Goal: Find specific page/section

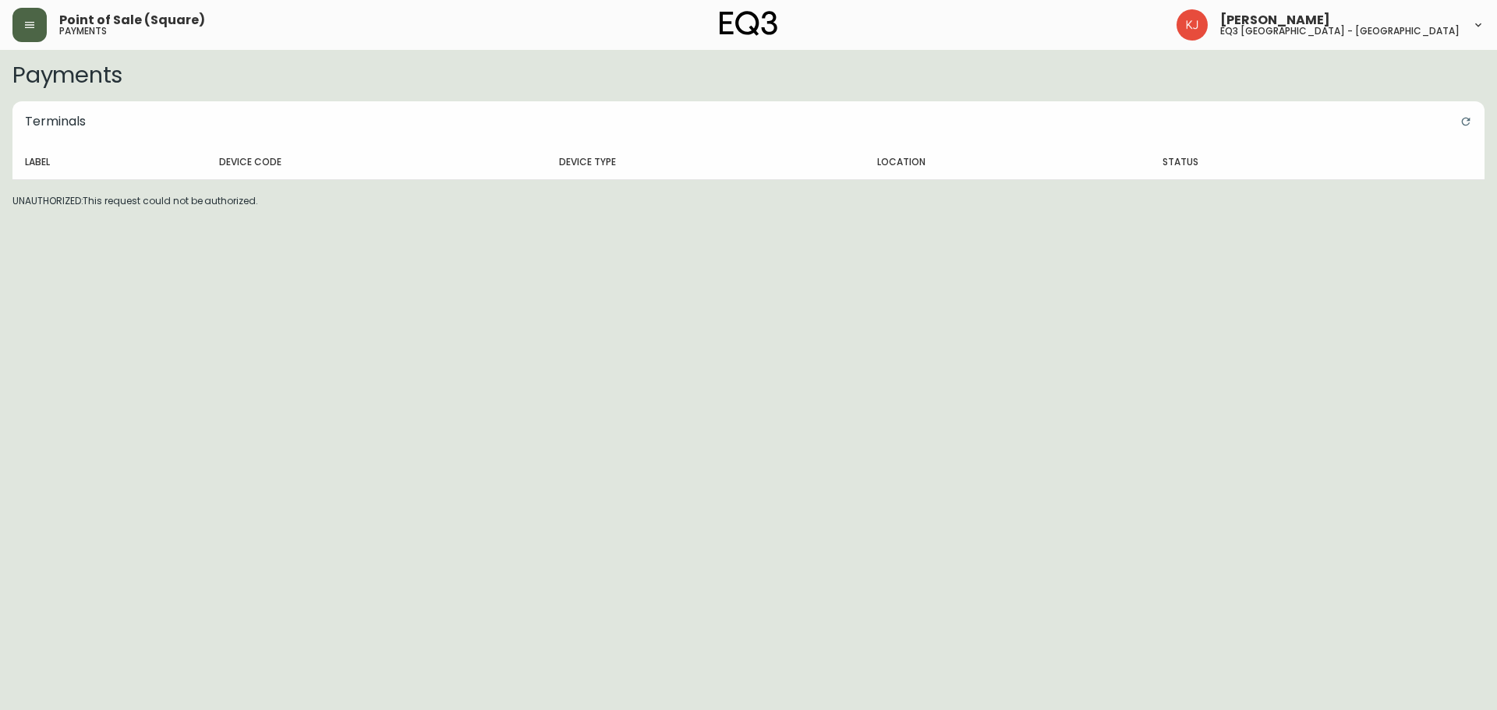
click at [35, 32] on button "button" at bounding box center [29, 25] width 34 height 34
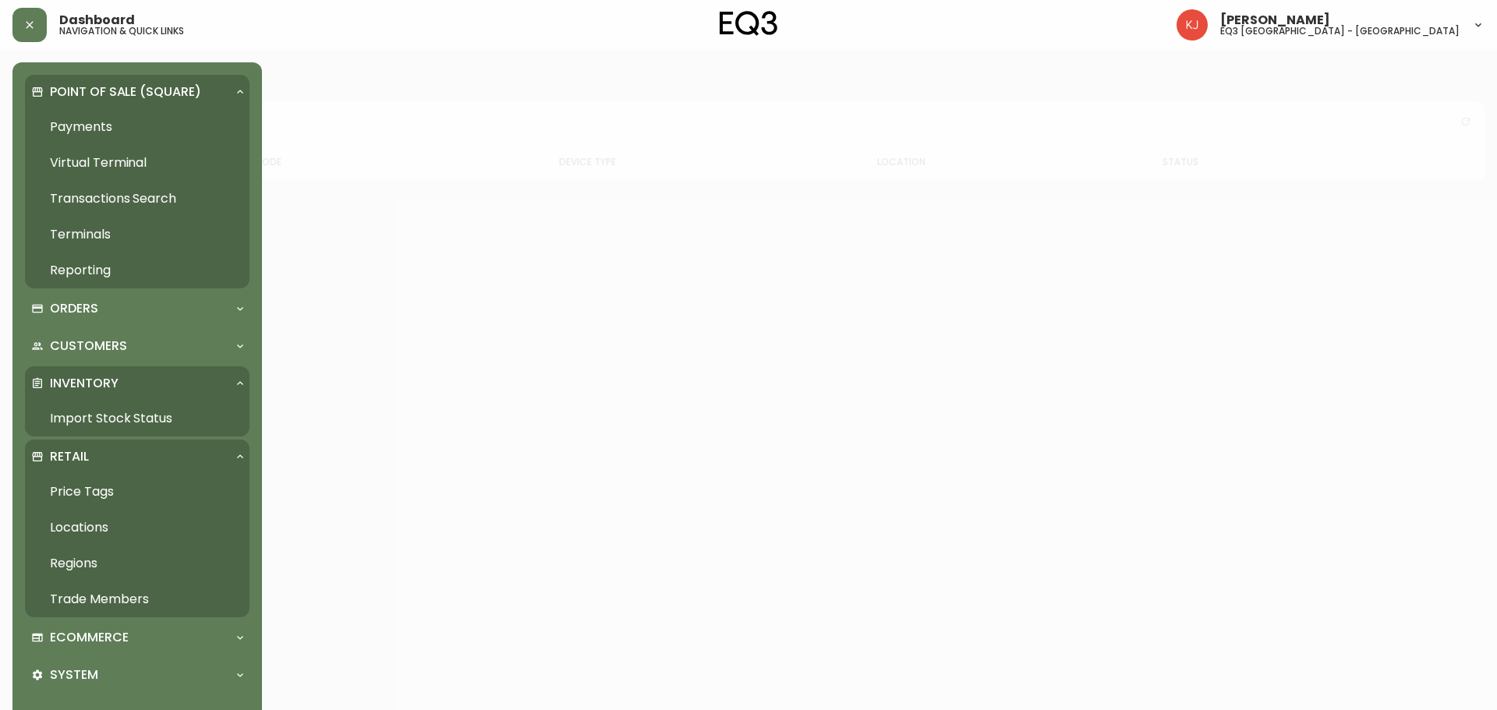
click at [85, 122] on link "Payments" at bounding box center [137, 127] width 225 height 36
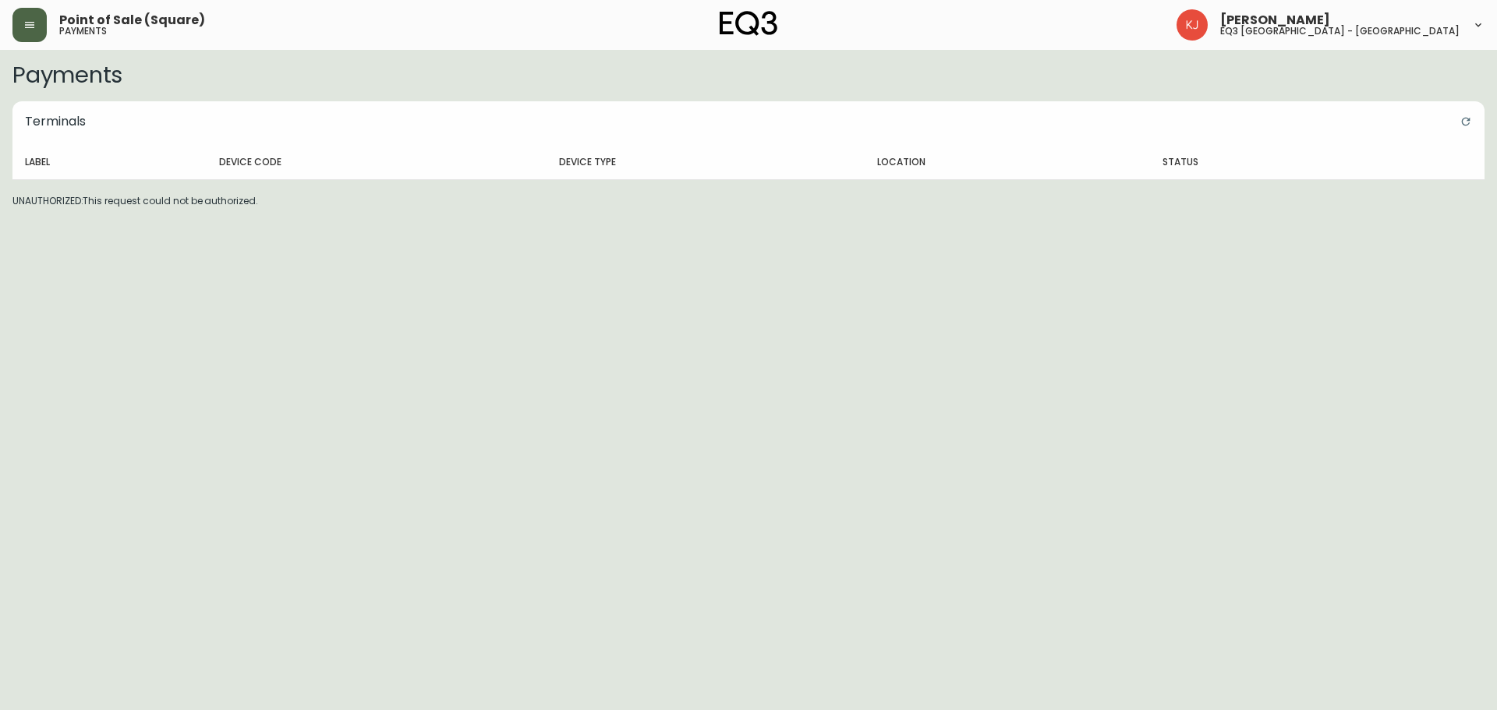
click at [33, 30] on icon "button" at bounding box center [29, 25] width 12 height 12
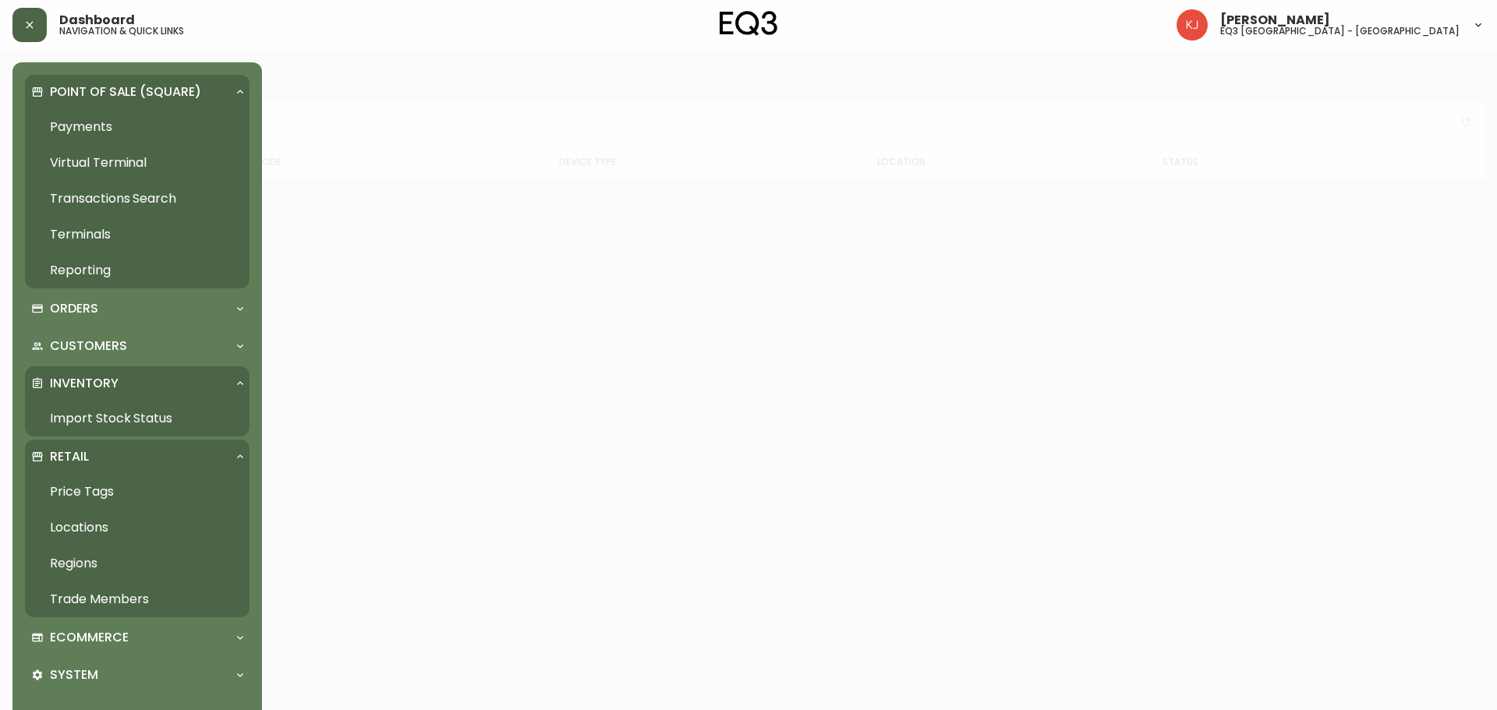
click at [86, 163] on link "Virtual Terminal" at bounding box center [137, 163] width 225 height 36
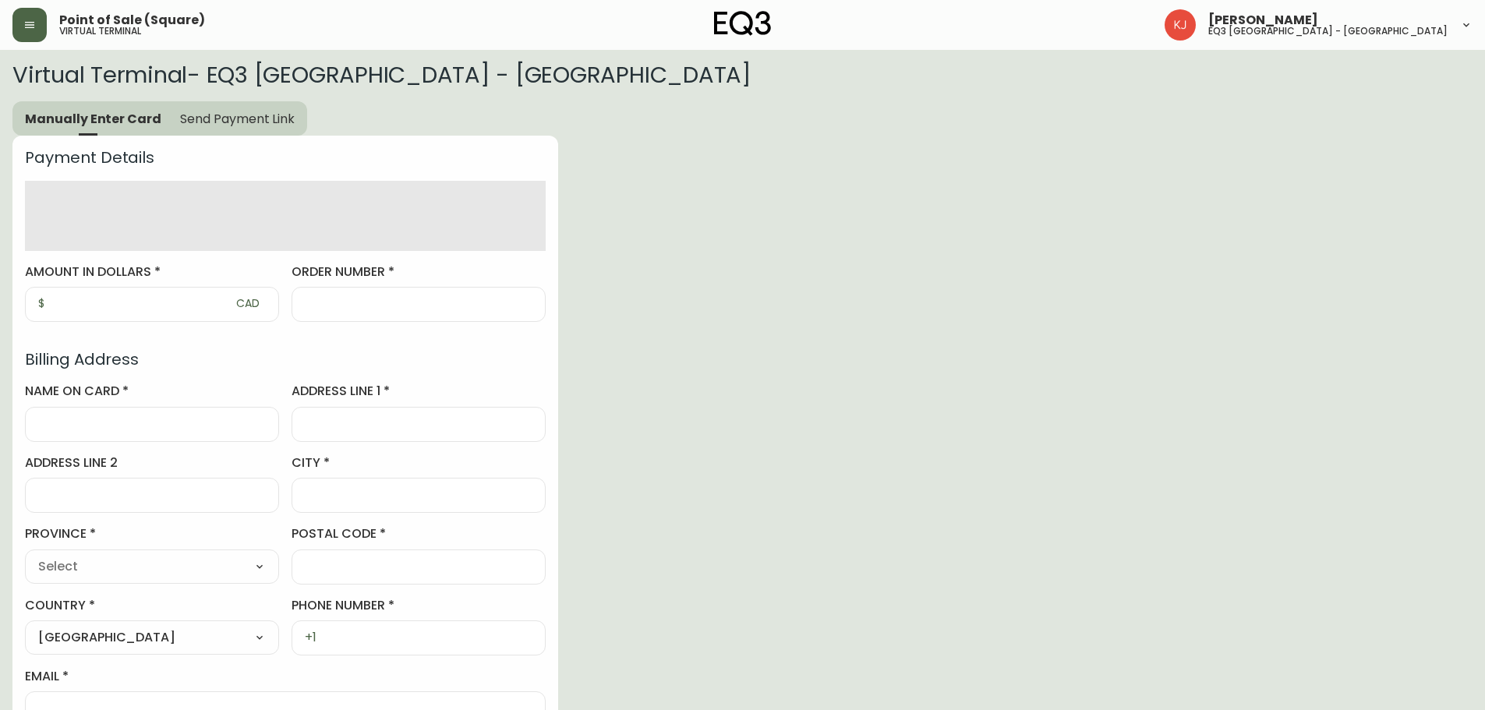
click at [28, 31] on button "button" at bounding box center [29, 25] width 34 height 34
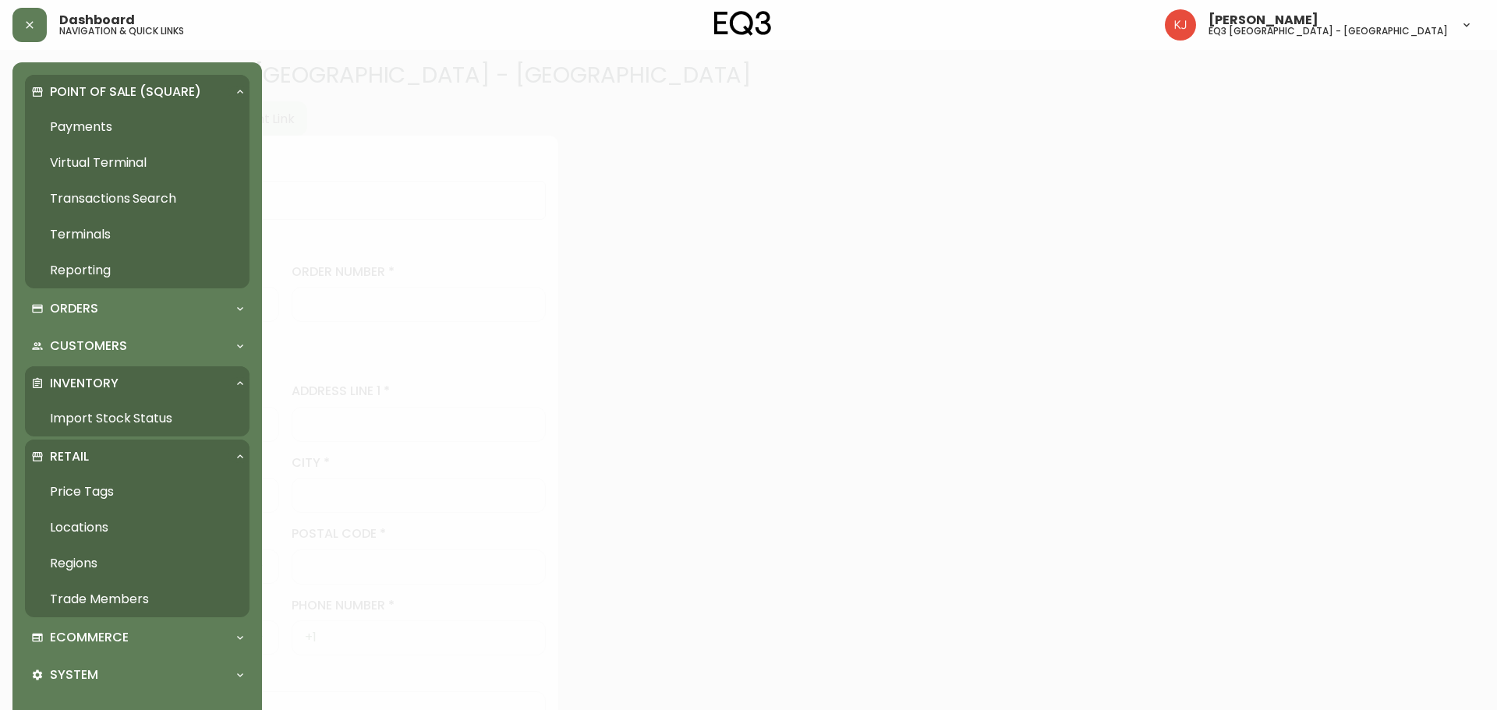
click at [112, 421] on link "Import Stock Status" at bounding box center [137, 419] width 225 height 36
